Goal: Navigation & Orientation: Find specific page/section

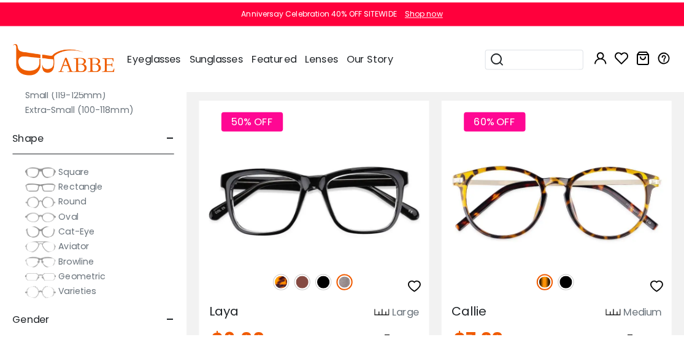
scroll to position [184, 0]
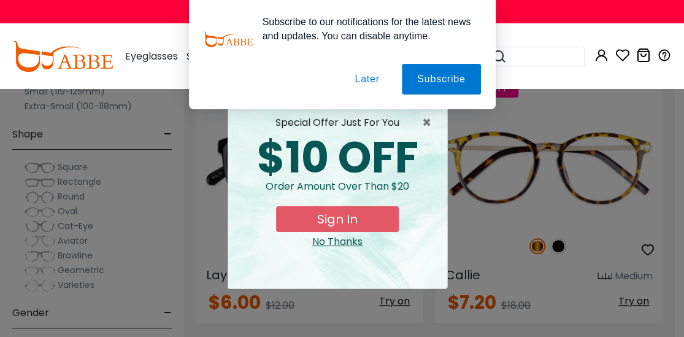
click at [371, 85] on button "Later" at bounding box center [366, 79] width 55 height 31
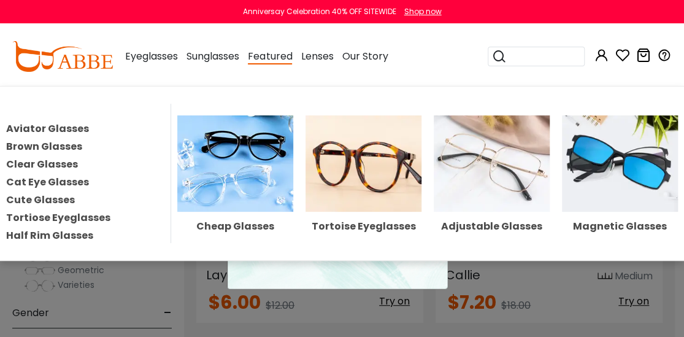
click at [624, 158] on img at bounding box center [620, 163] width 116 height 96
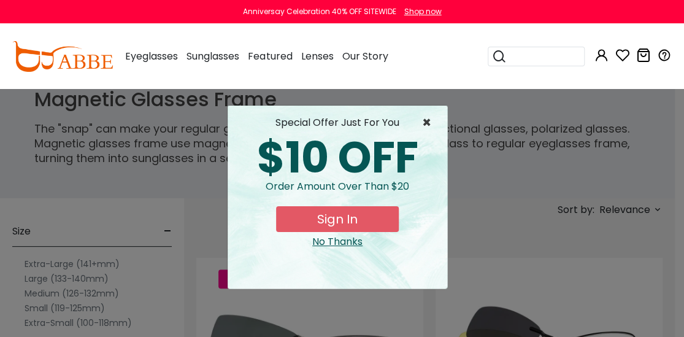
click at [427, 122] on span "×" at bounding box center [429, 122] width 15 height 15
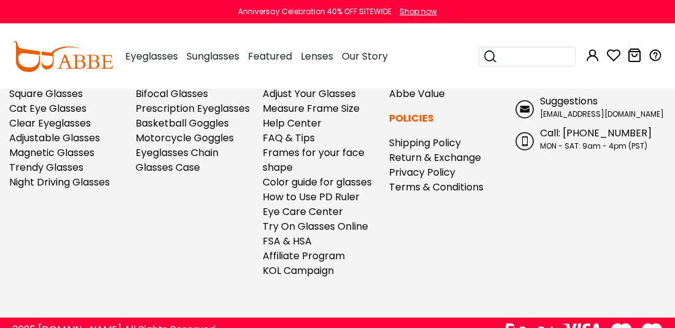
scroll to position [3379, 0]
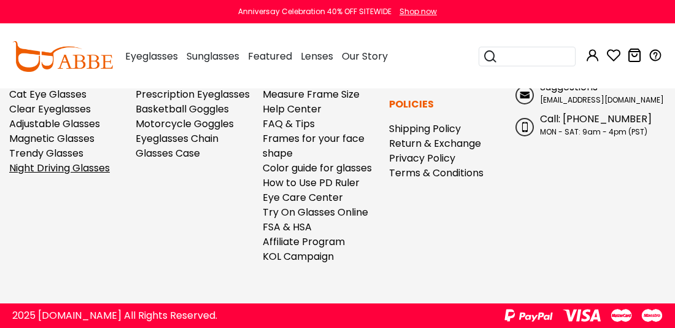
click at [83, 169] on link "Night Driving Glasses" at bounding box center [59, 168] width 101 height 14
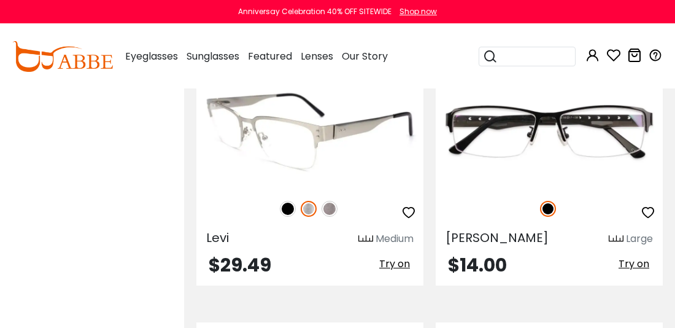
scroll to position [2393, 0]
